Goal: Download file/media

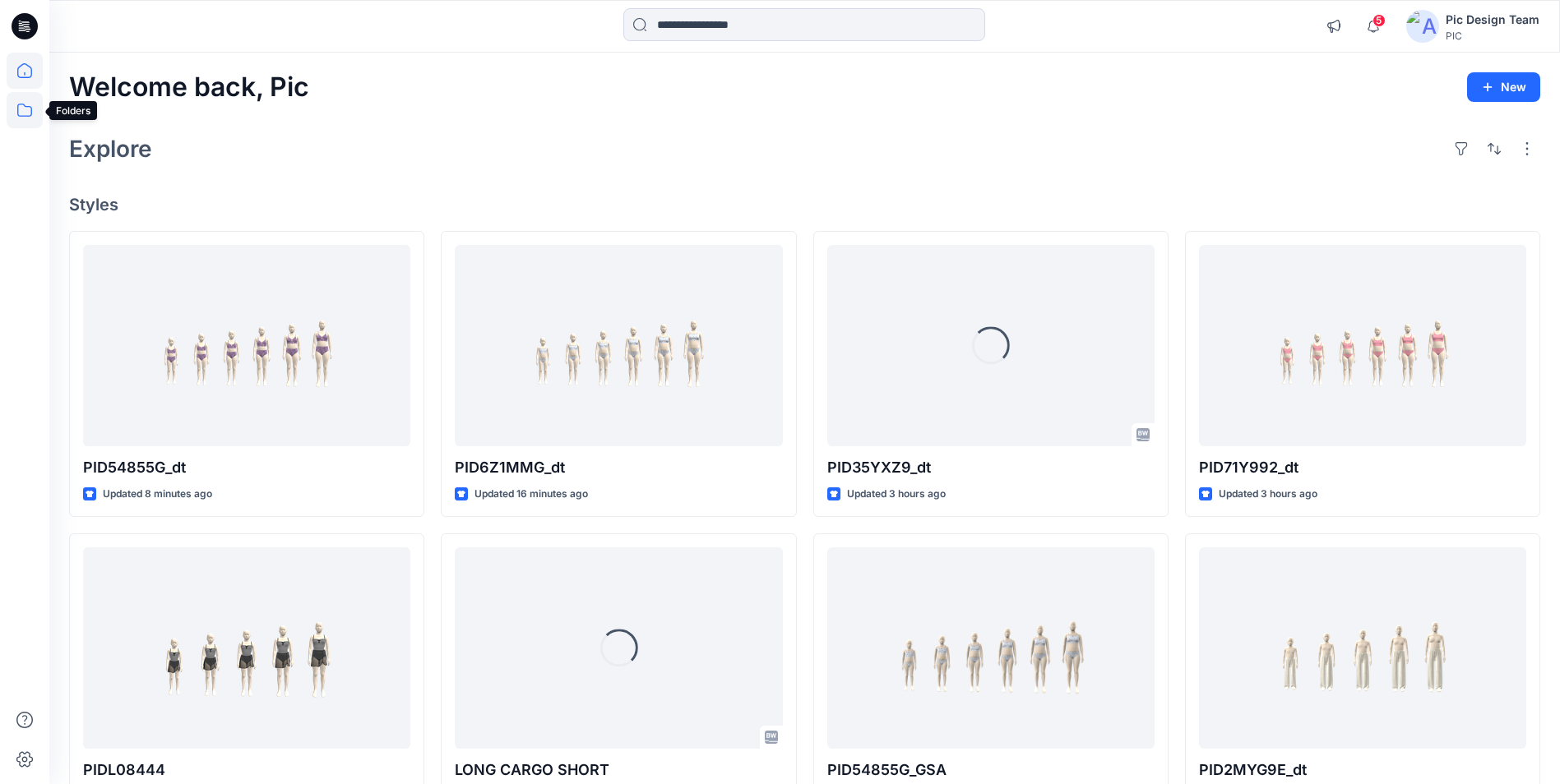
drag, startPoint x: 22, startPoint y: 120, endPoint x: 29, endPoint y: 125, distance: 8.6
click at [24, 119] on icon at bounding box center [24, 110] width 37 height 37
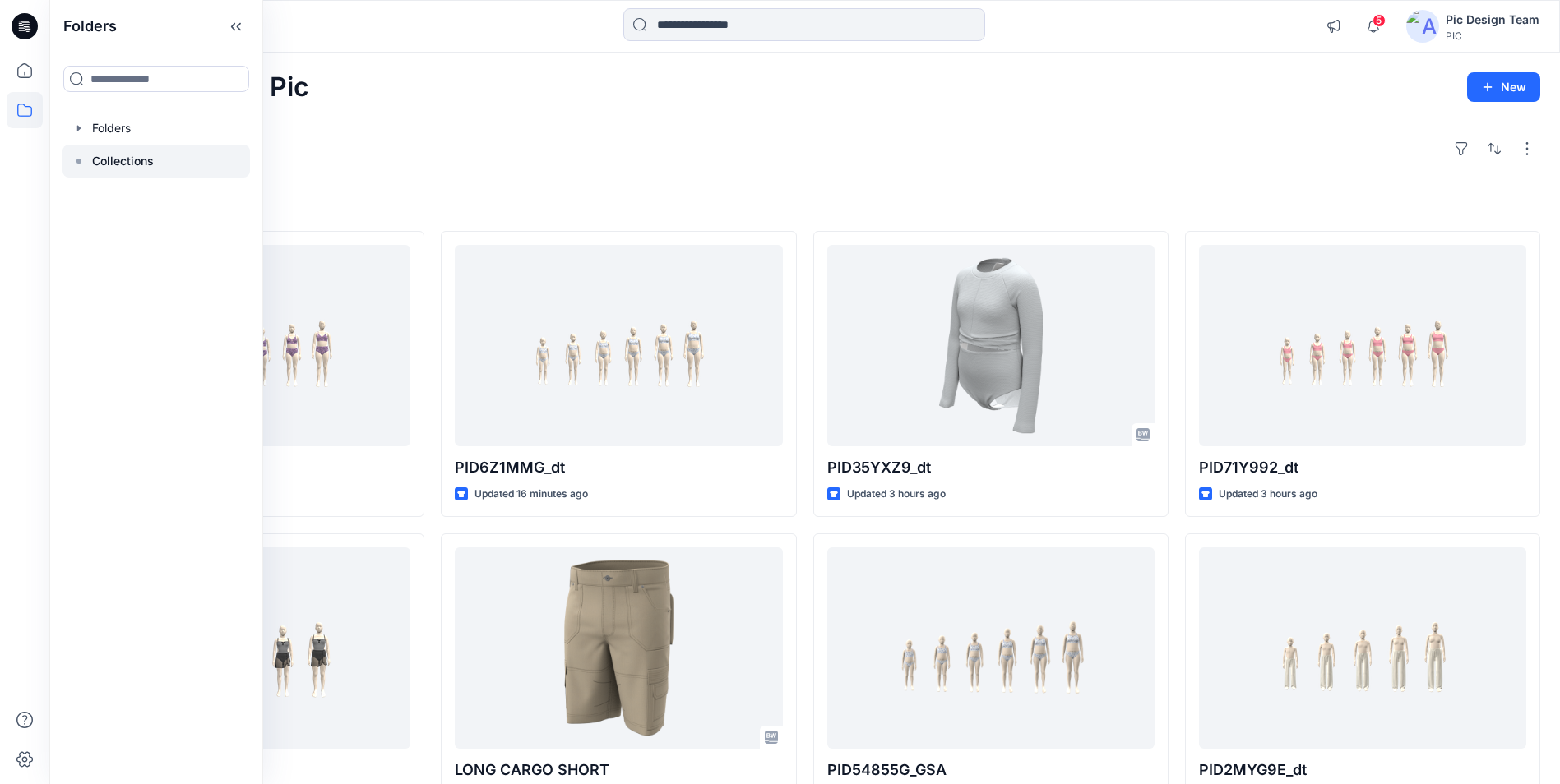
drag, startPoint x: 112, startPoint y: 134, endPoint x: 156, endPoint y: 164, distance: 53.3
click at [116, 132] on div at bounding box center [156, 128] width 187 height 33
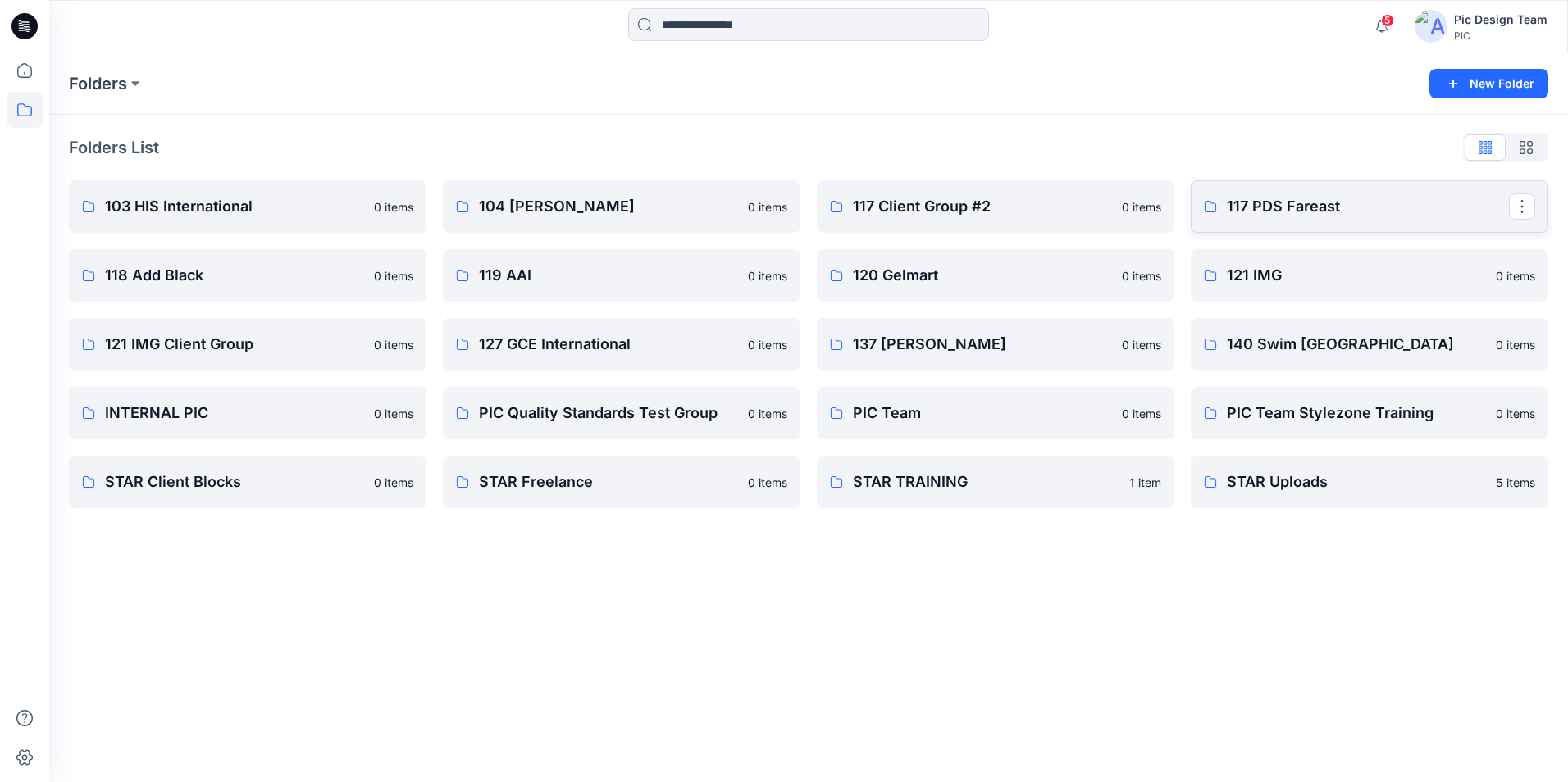
click at [1288, 200] on p "117 PDS Fareast" at bounding box center [1367, 206] width 282 height 23
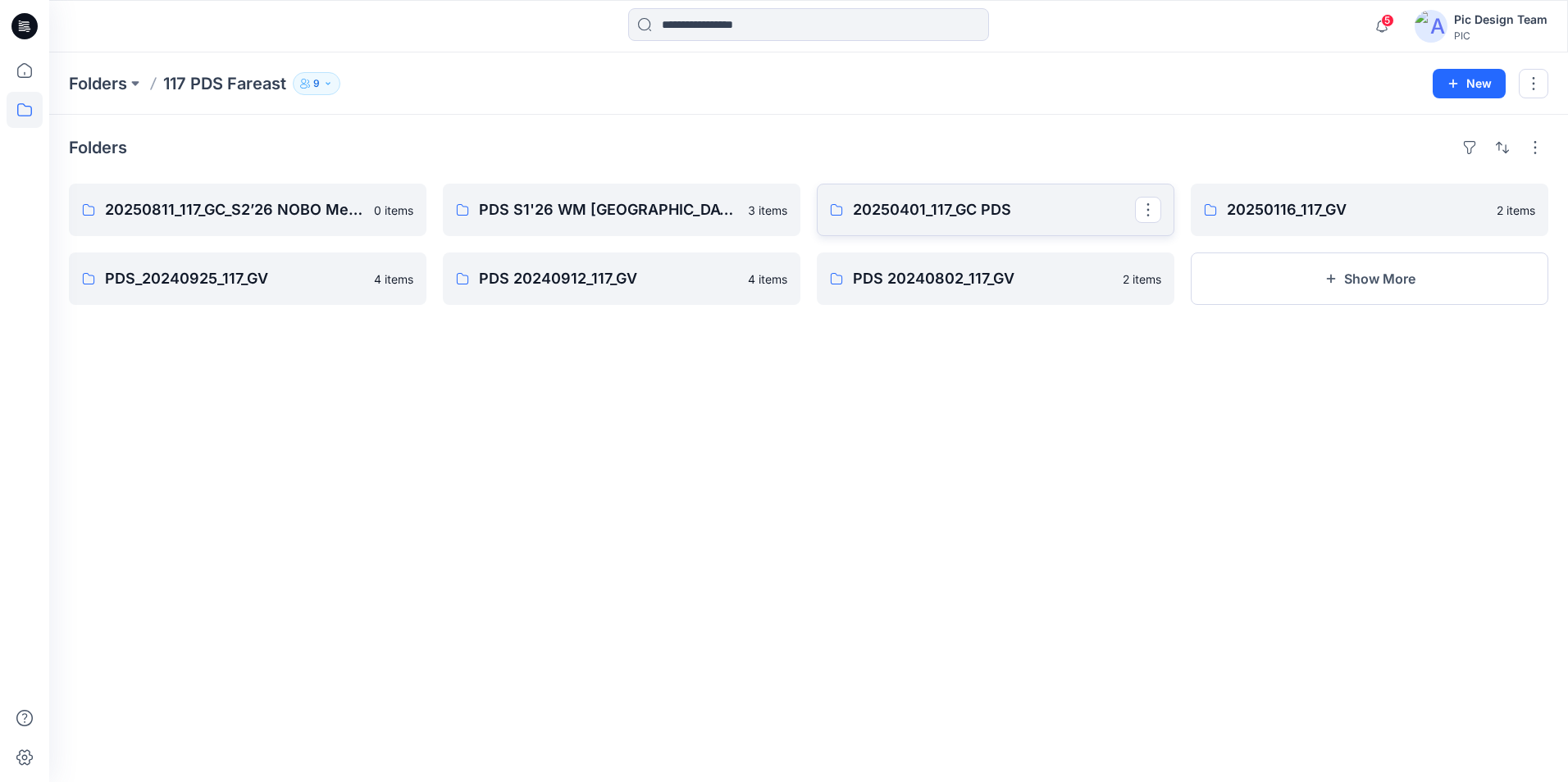
click at [948, 211] on p "20250401_117_GC PDS" at bounding box center [993, 210] width 282 height 23
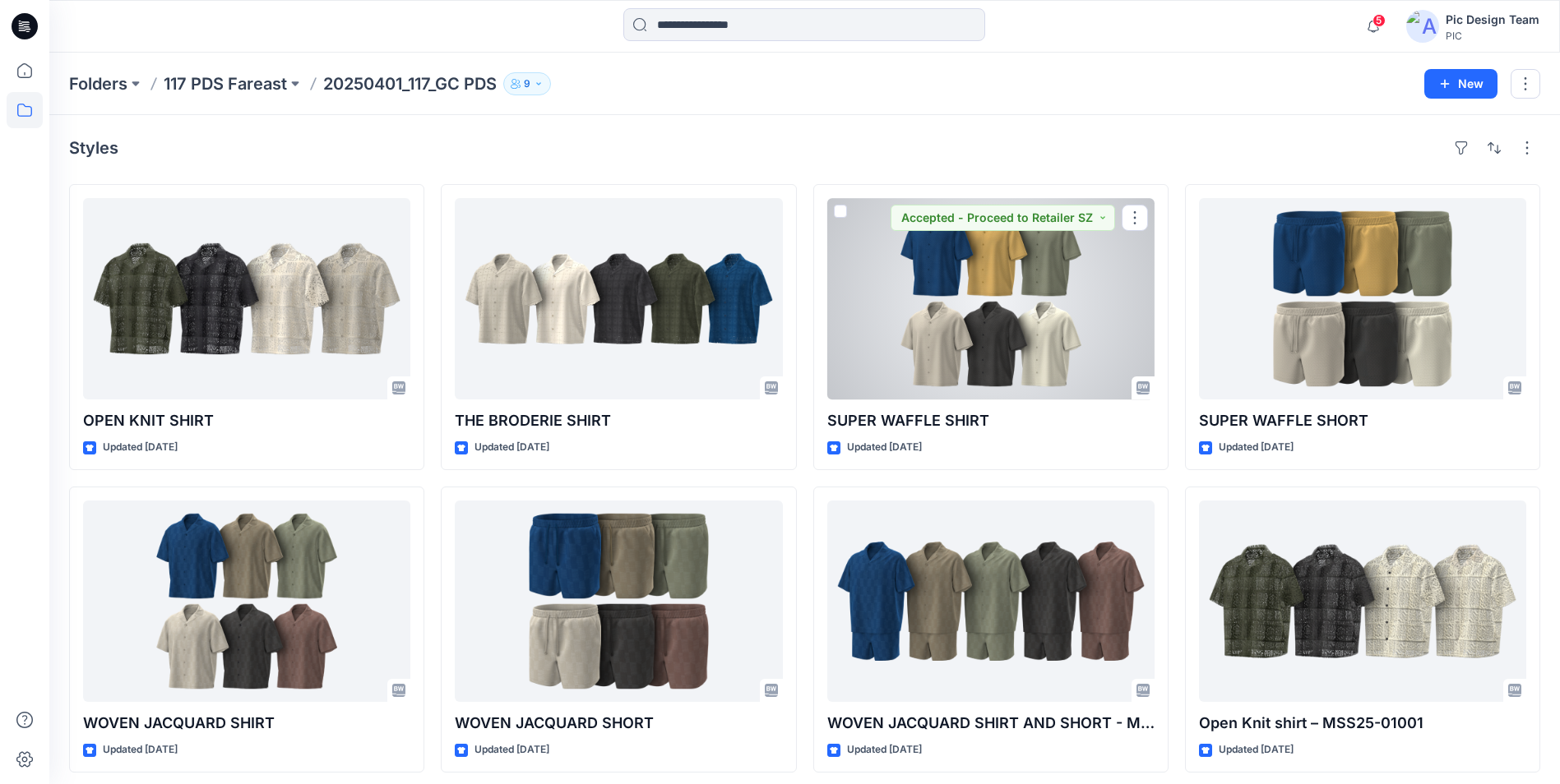
click at [992, 305] on div at bounding box center [991, 299] width 328 height 202
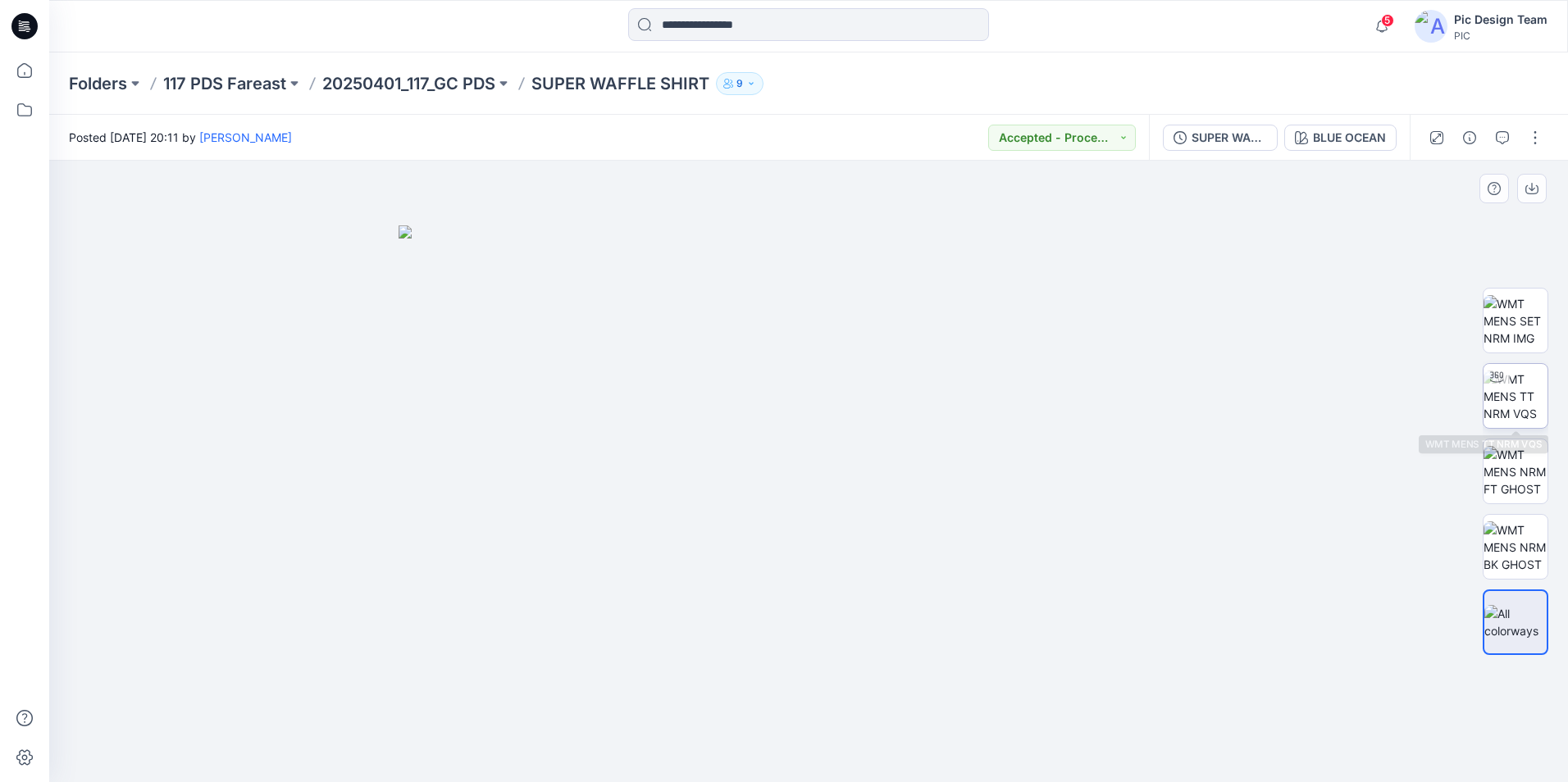
click at [1507, 386] on div at bounding box center [1496, 376] width 26 height 26
drag, startPoint x: 1144, startPoint y: 310, endPoint x: 1139, endPoint y: 394, distance: 84.1
click at [1139, 394] on img at bounding box center [803, 269] width 1599 height 1026
click at [1230, 443] on img at bounding box center [803, 269] width 1599 height 1026
drag, startPoint x: 870, startPoint y: 674, endPoint x: 966, endPoint y: 674, distance: 96.0
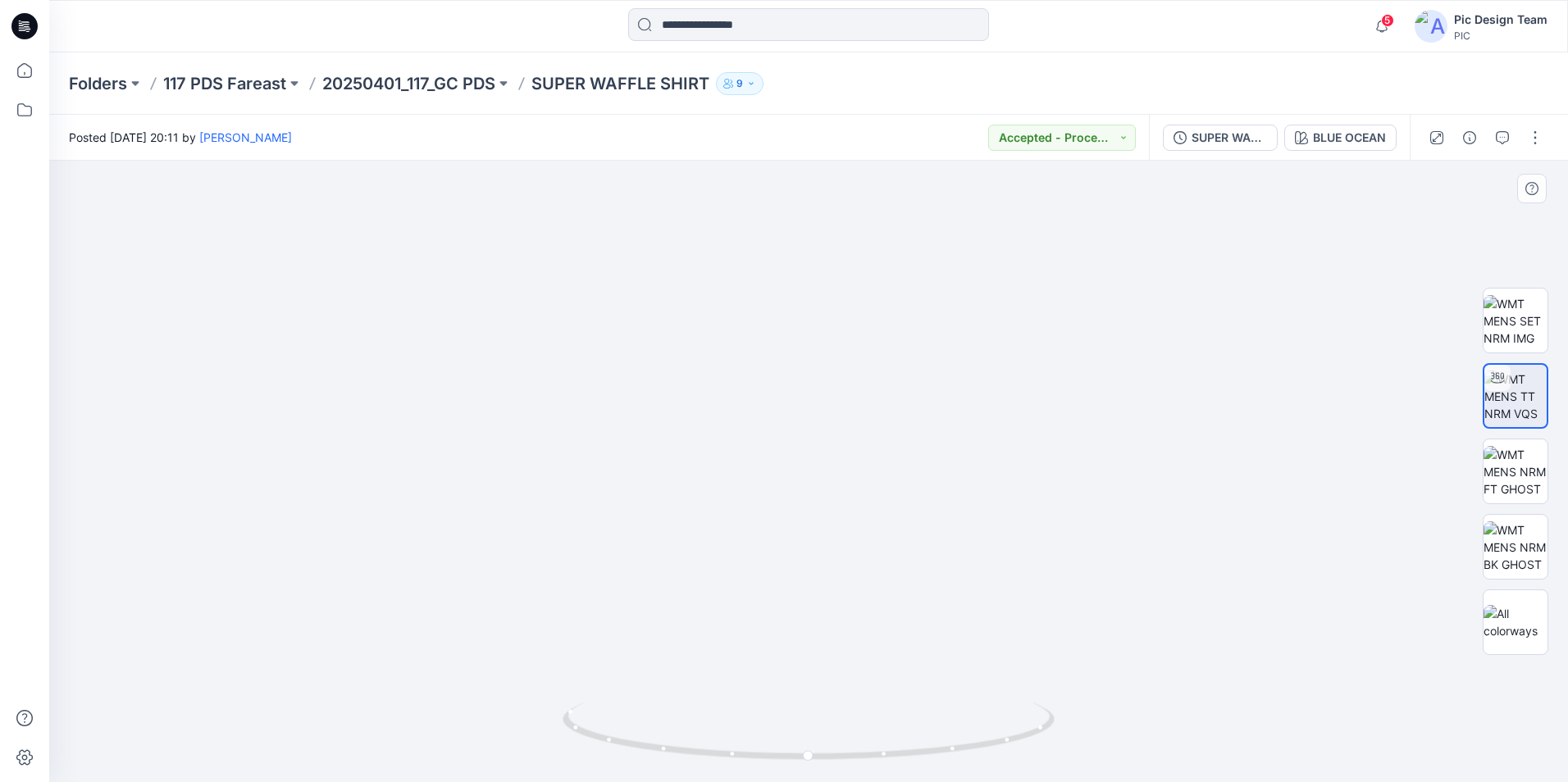
click at [963, 675] on img at bounding box center [848, 284] width 1599 height 996
drag, startPoint x: 859, startPoint y: 715, endPoint x: 1024, endPoint y: 719, distance: 165.0
click at [1024, 719] on icon at bounding box center [810, 733] width 496 height 61
drag, startPoint x: 978, startPoint y: 736, endPoint x: 719, endPoint y: 705, distance: 260.8
click at [719, 707] on icon at bounding box center [810, 733] width 496 height 61
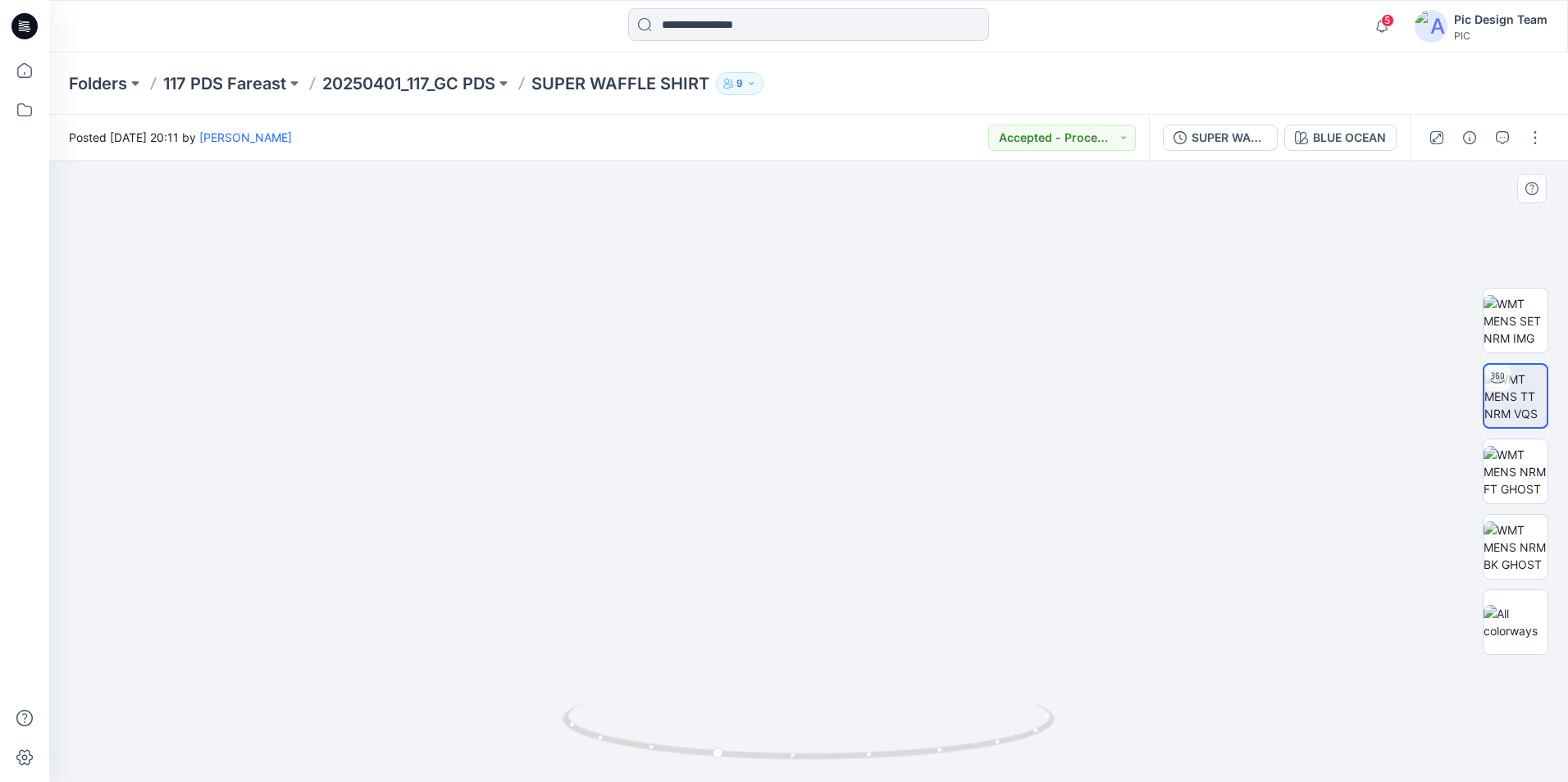
click at [828, 433] on img at bounding box center [808, 314] width 1439 height 936
click at [867, 351] on img at bounding box center [808, 313] width 1439 height 938
drag, startPoint x: 900, startPoint y: 760, endPoint x: 1019, endPoint y: 738, distance: 121.0
click at [1019, 738] on icon at bounding box center [810, 733] width 496 height 61
click at [1230, 140] on div "SUPER WAFFLE SHIRT" at bounding box center [1229, 138] width 76 height 18
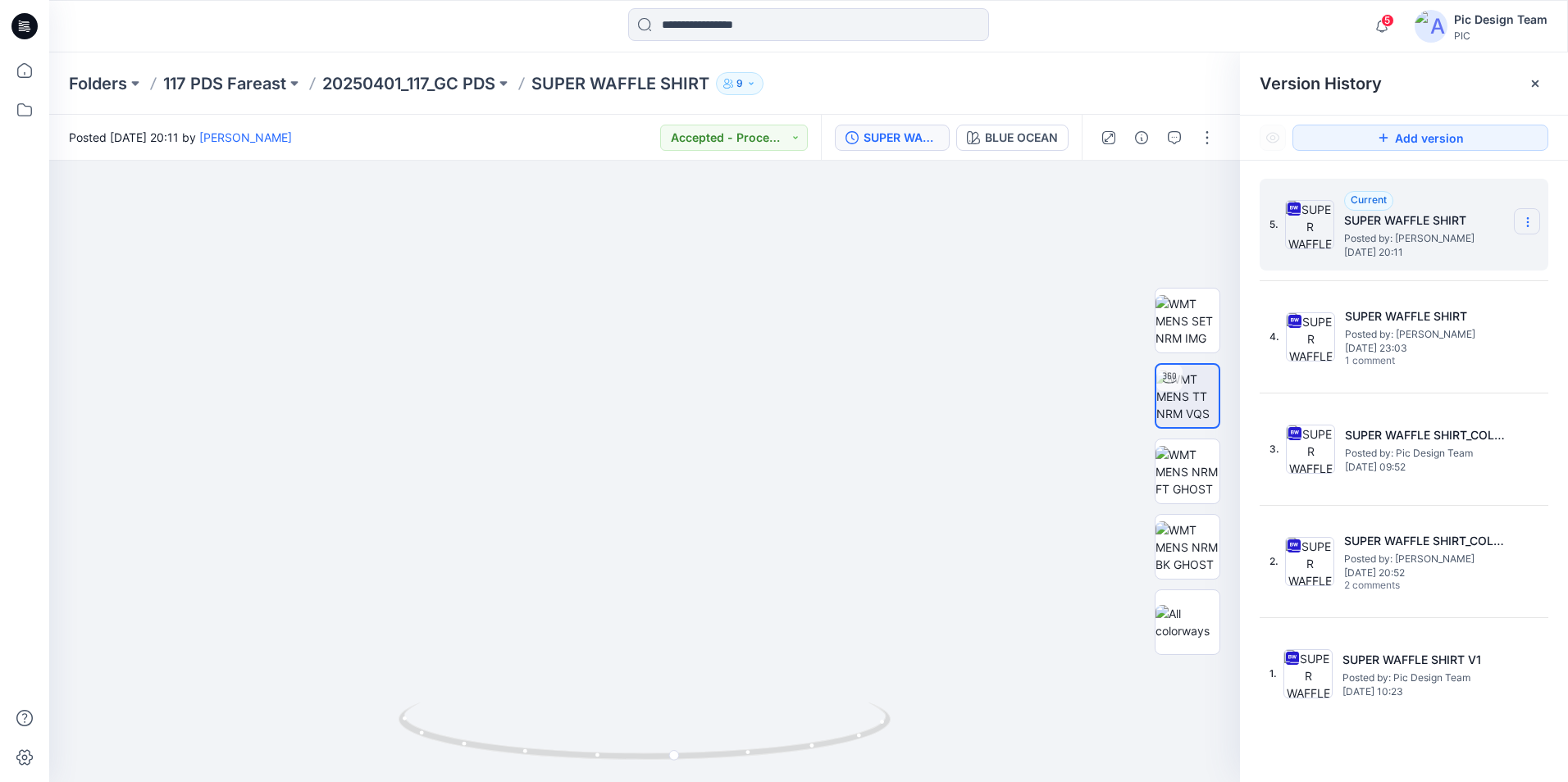
click at [1530, 217] on icon at bounding box center [1527, 222] width 13 height 13
click at [1448, 253] on span "Download Source BW File" at bounding box center [1444, 254] width 137 height 20
click at [1179, 714] on img at bounding box center [644, 282] width 1599 height 999
drag, startPoint x: 1054, startPoint y: 485, endPoint x: 903, endPoint y: 649, distance: 222.9
click at [1058, 491] on img at bounding box center [644, 283] width 1599 height 998
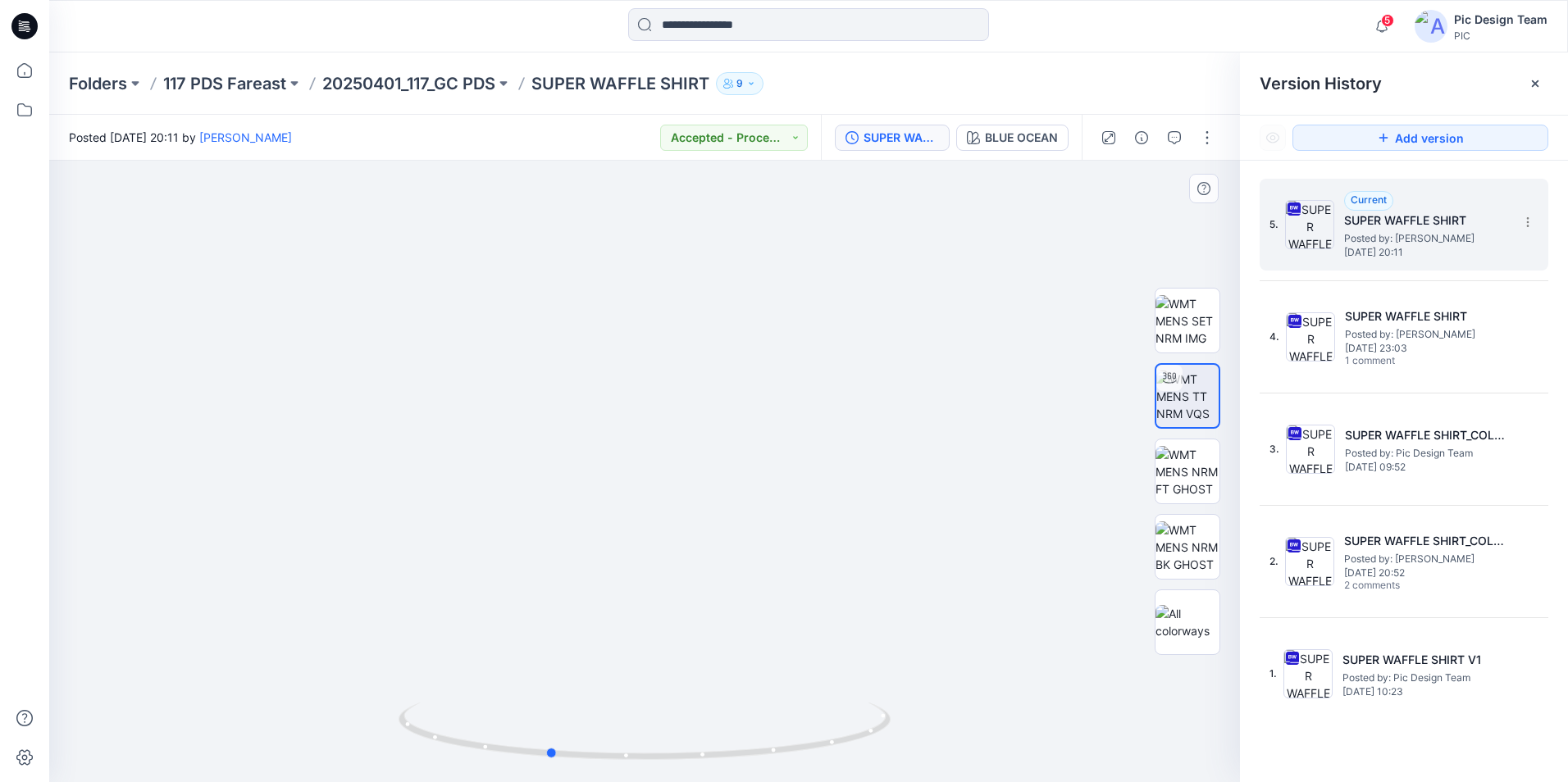
drag, startPoint x: 844, startPoint y: 753, endPoint x: 760, endPoint y: 508, distance: 259.0
click at [718, 728] on icon at bounding box center [646, 733] width 496 height 61
click at [667, 390] on img at bounding box center [649, 286] width 1599 height 992
drag, startPoint x: 554, startPoint y: 755, endPoint x: 530, endPoint y: 750, distance: 24.5
click at [530, 750] on circle at bounding box center [530, 751] width 10 height 10
